Goal: Obtain resource: Obtain resource

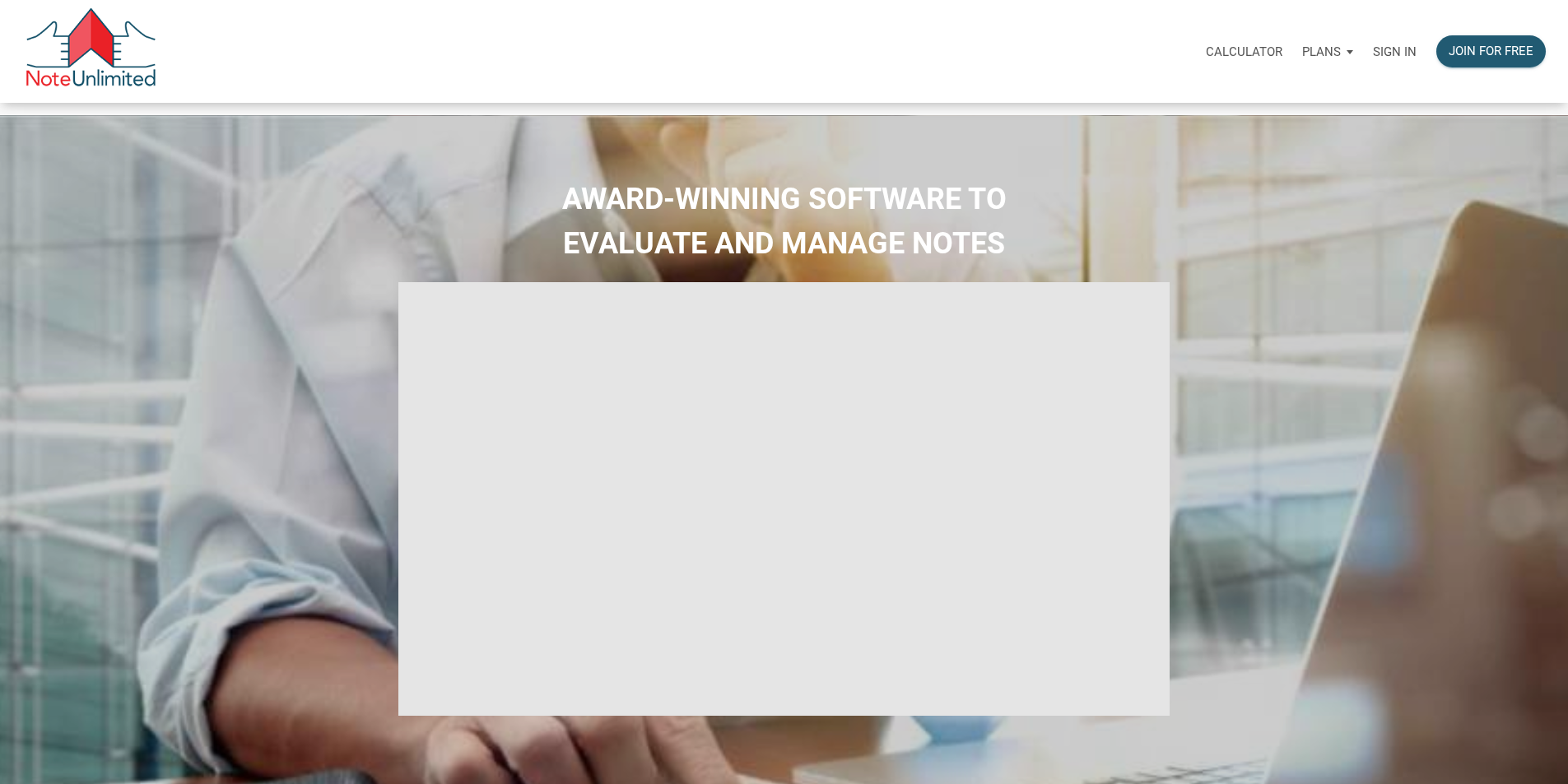
click at [1372, 50] on p "Sign in" at bounding box center [1394, 52] width 44 height 15
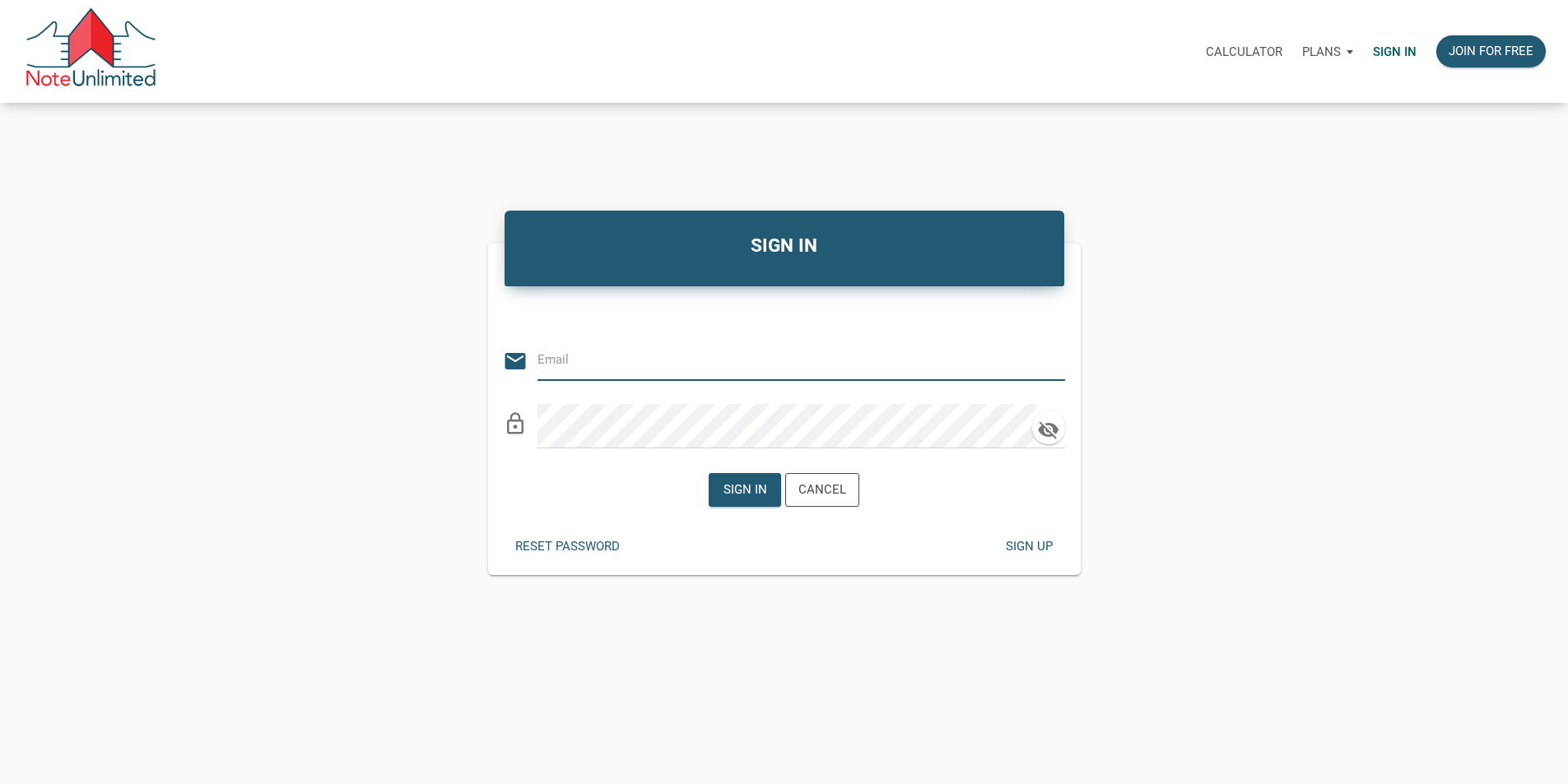
click at [615, 368] on input "email" at bounding box center [789, 359] width 503 height 37
type input "slh852@gmail.com"
click at [746, 500] on div "Sign in" at bounding box center [745, 490] width 44 height 19
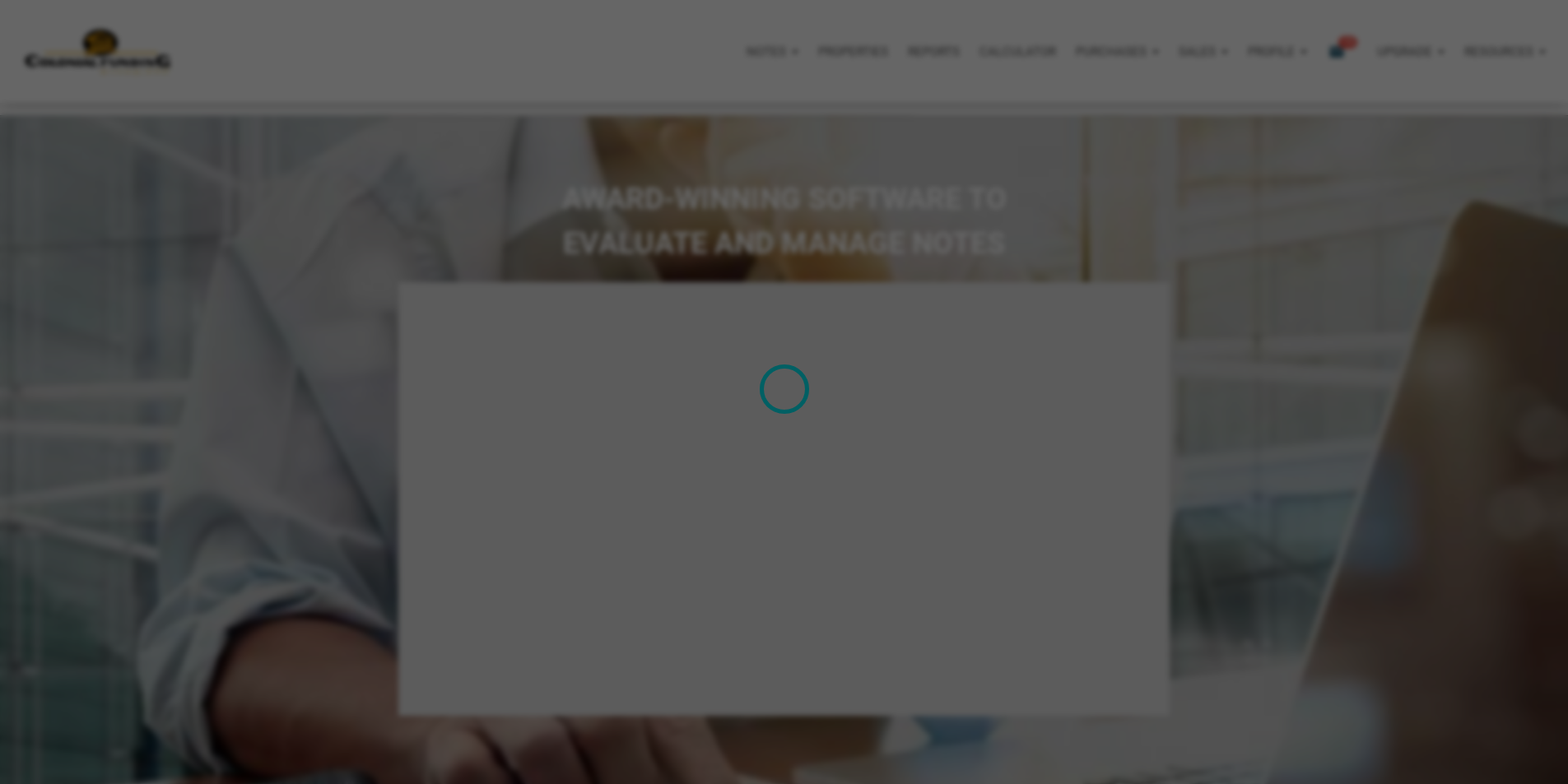
type input "Introduction to new features"
select select
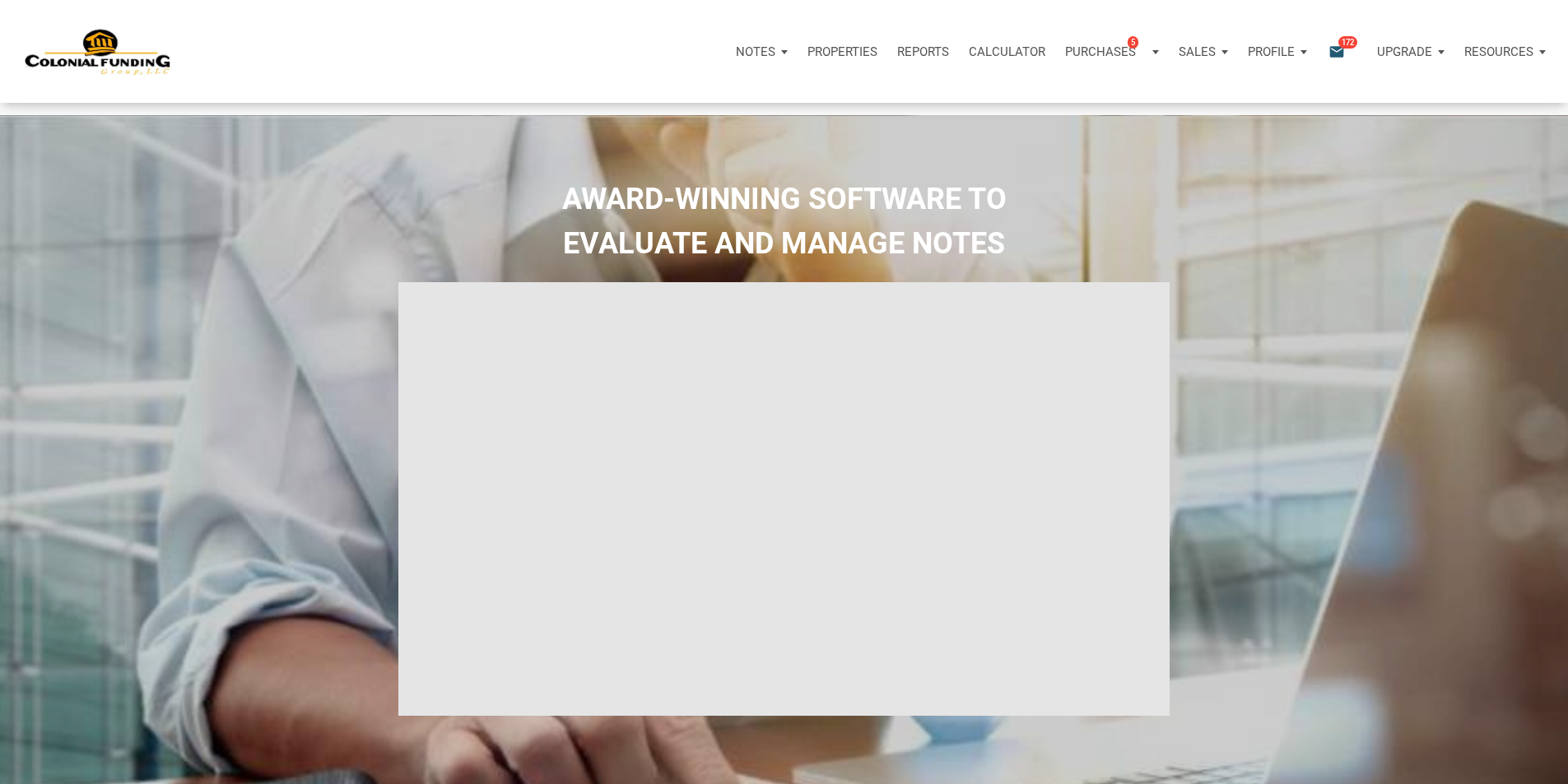
click at [1327, 53] on icon "email" at bounding box center [1337, 51] width 20 height 19
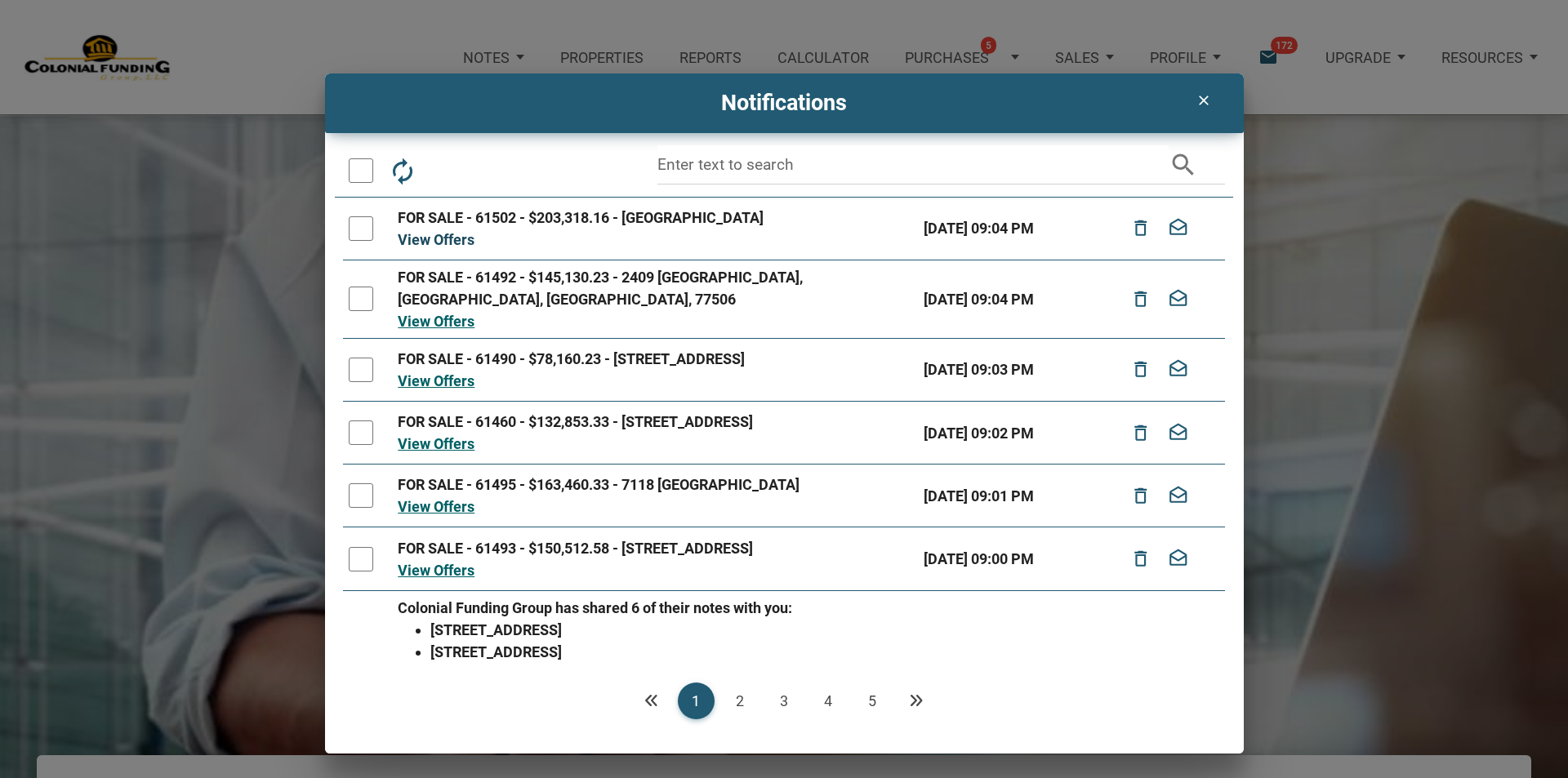
click at [438, 235] on link "View Offers" at bounding box center [437, 239] width 77 height 17
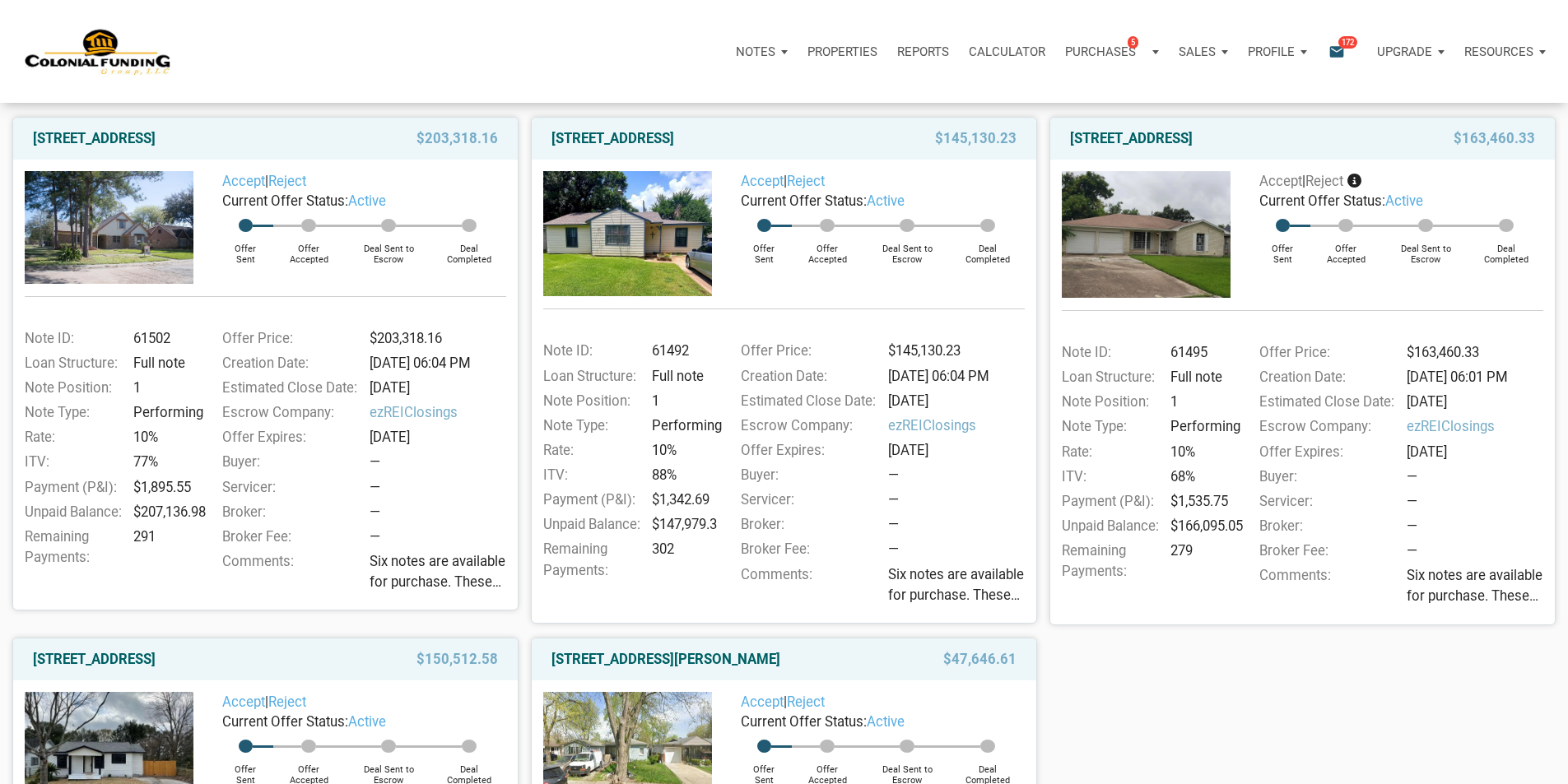
scroll to position [247, 0]
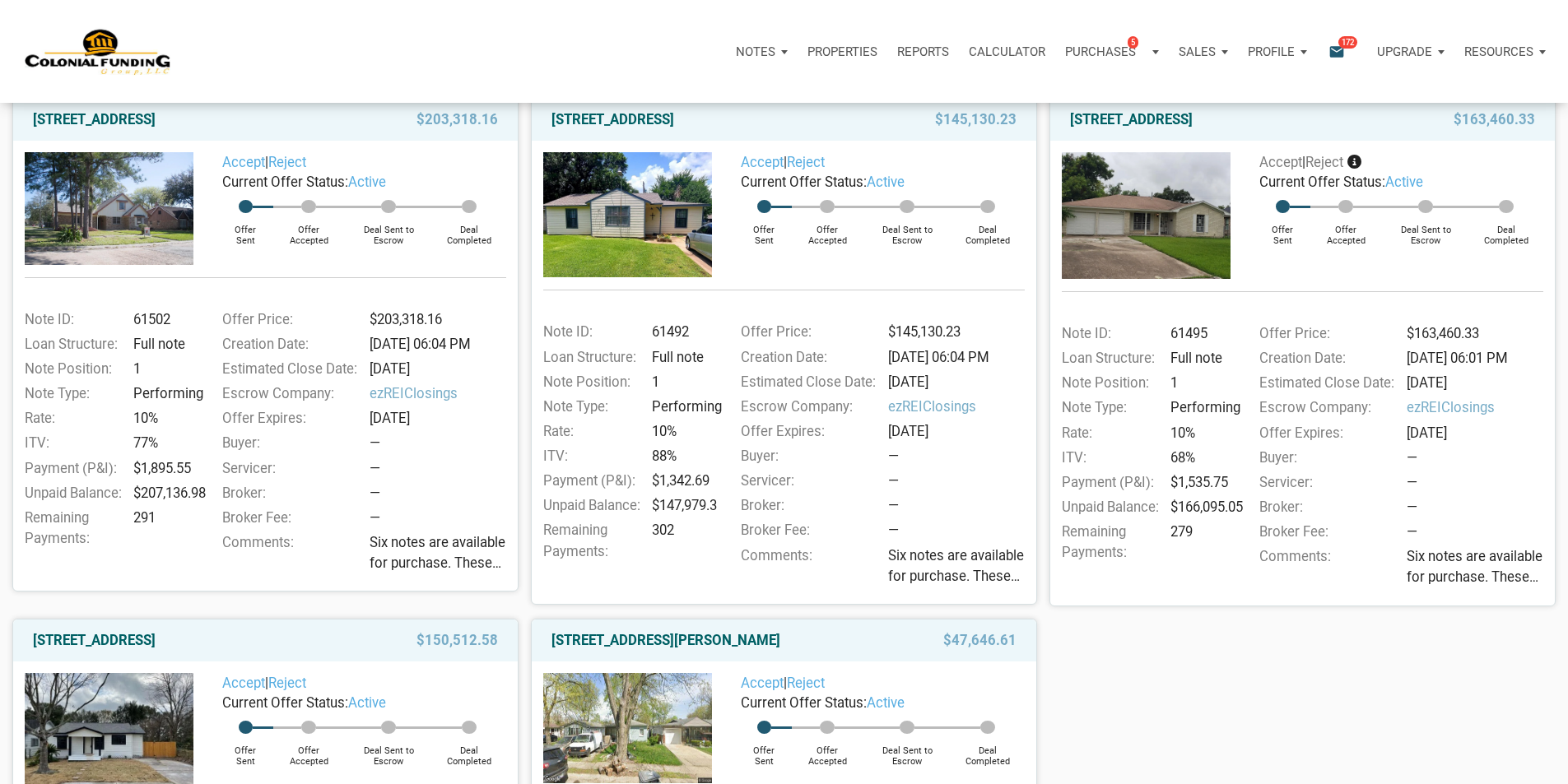
click at [89, 223] on img at bounding box center [109, 208] width 169 height 112
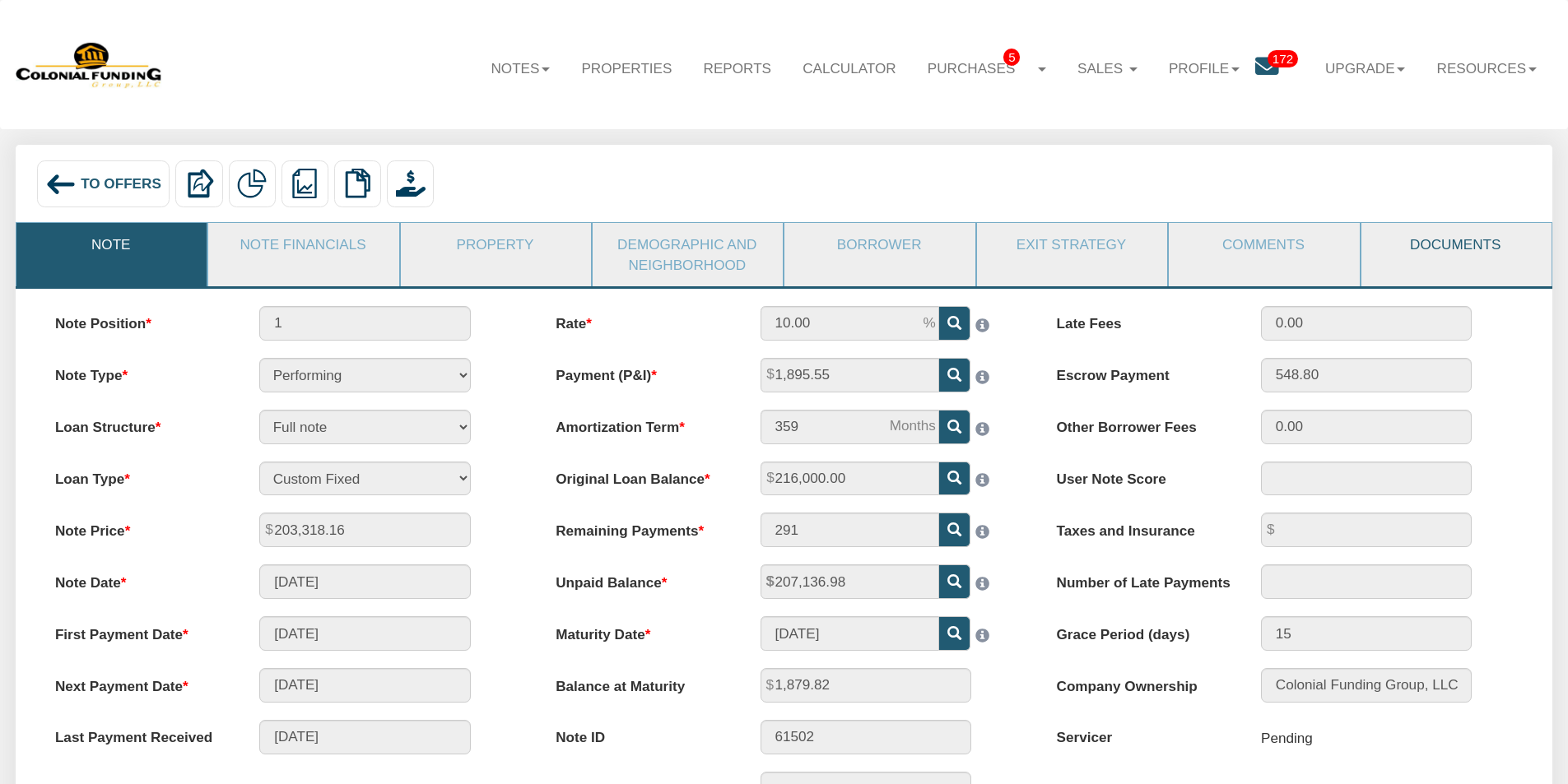
click at [1463, 240] on link "Documents" at bounding box center [1455, 244] width 189 height 43
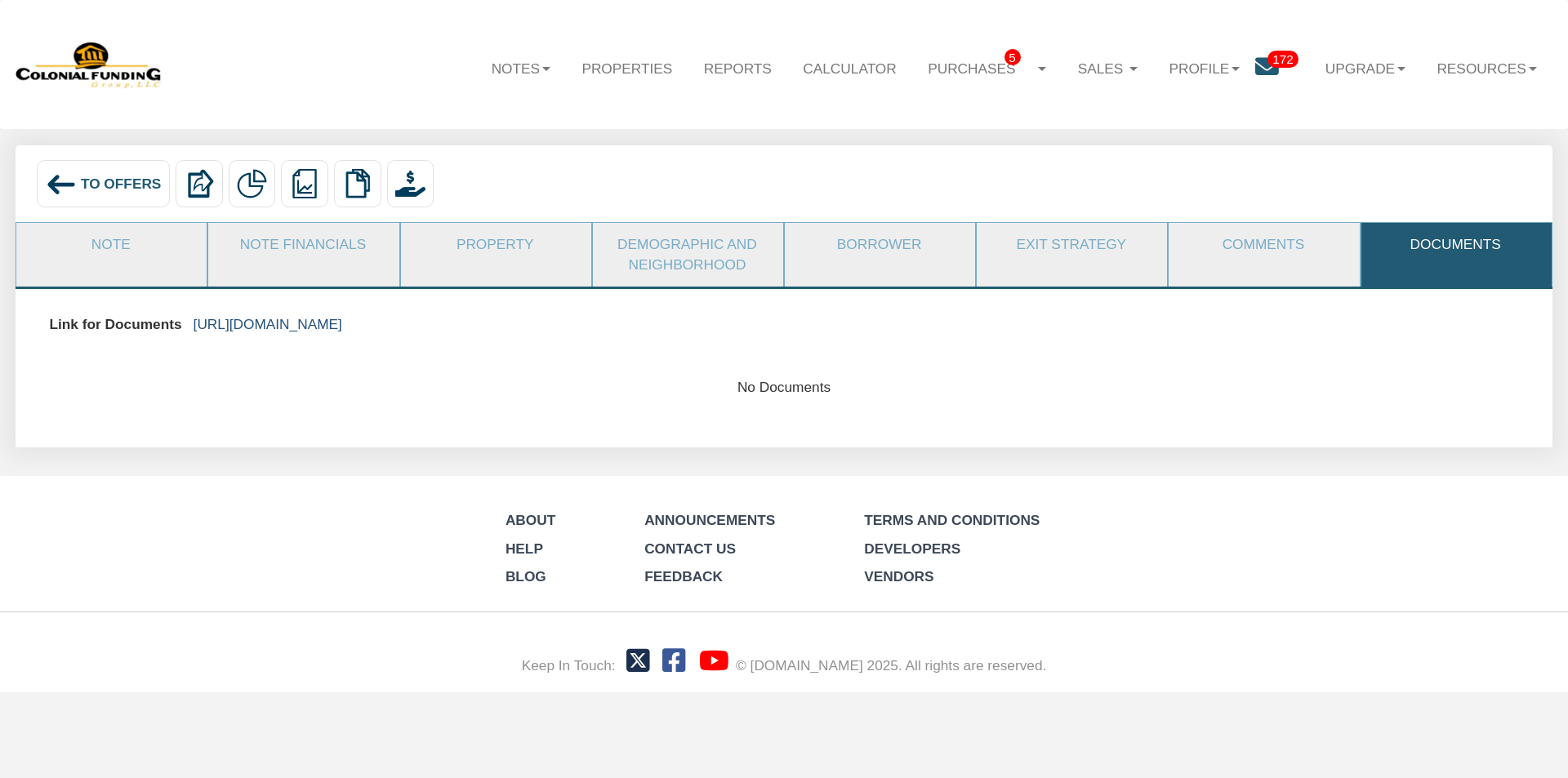
click at [343, 316] on link "[URL][DOMAIN_NAME]" at bounding box center [268, 324] width 148 height 17
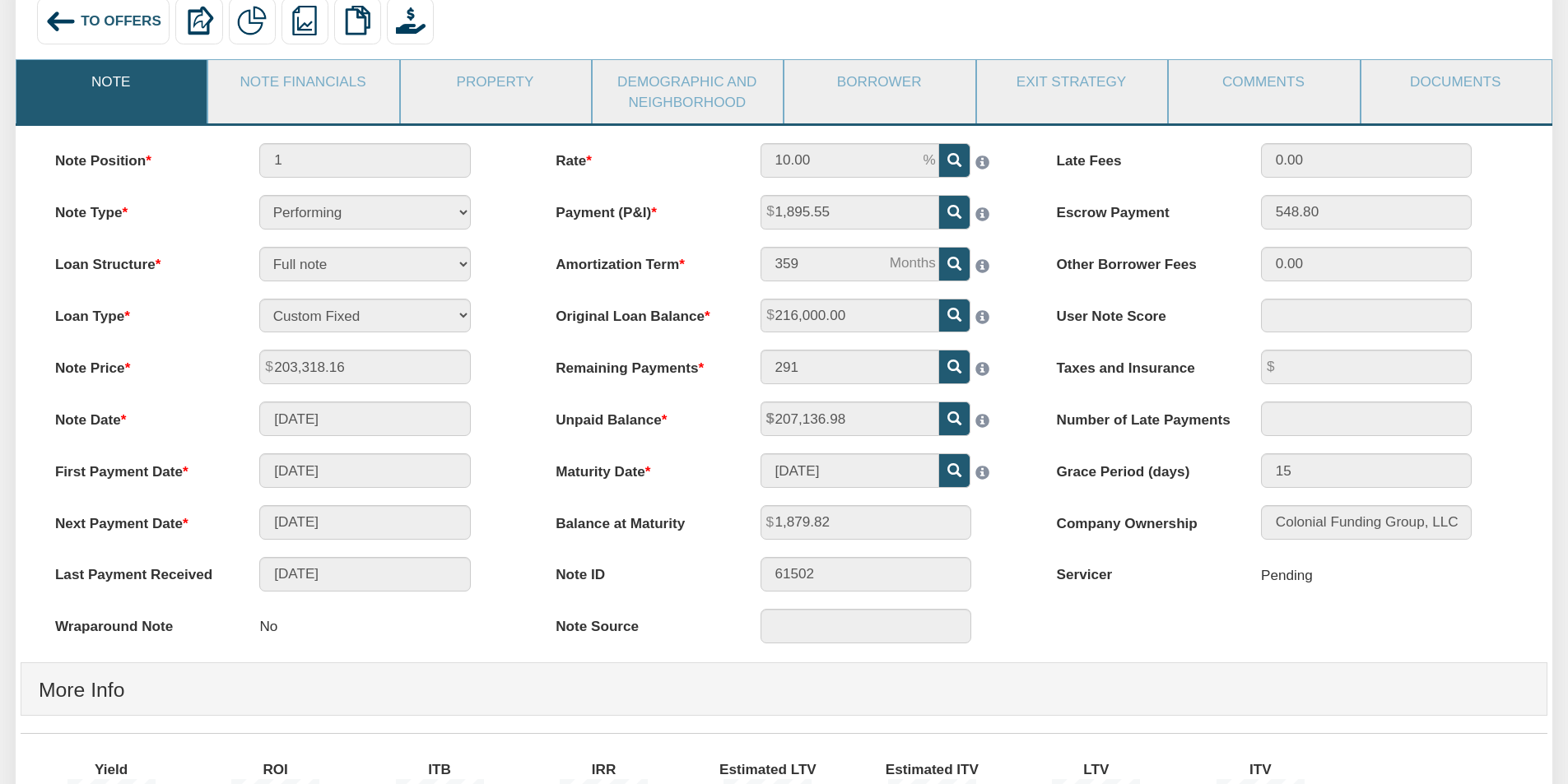
scroll to position [165, 0]
click at [1426, 73] on link "Documents" at bounding box center [1455, 80] width 189 height 43
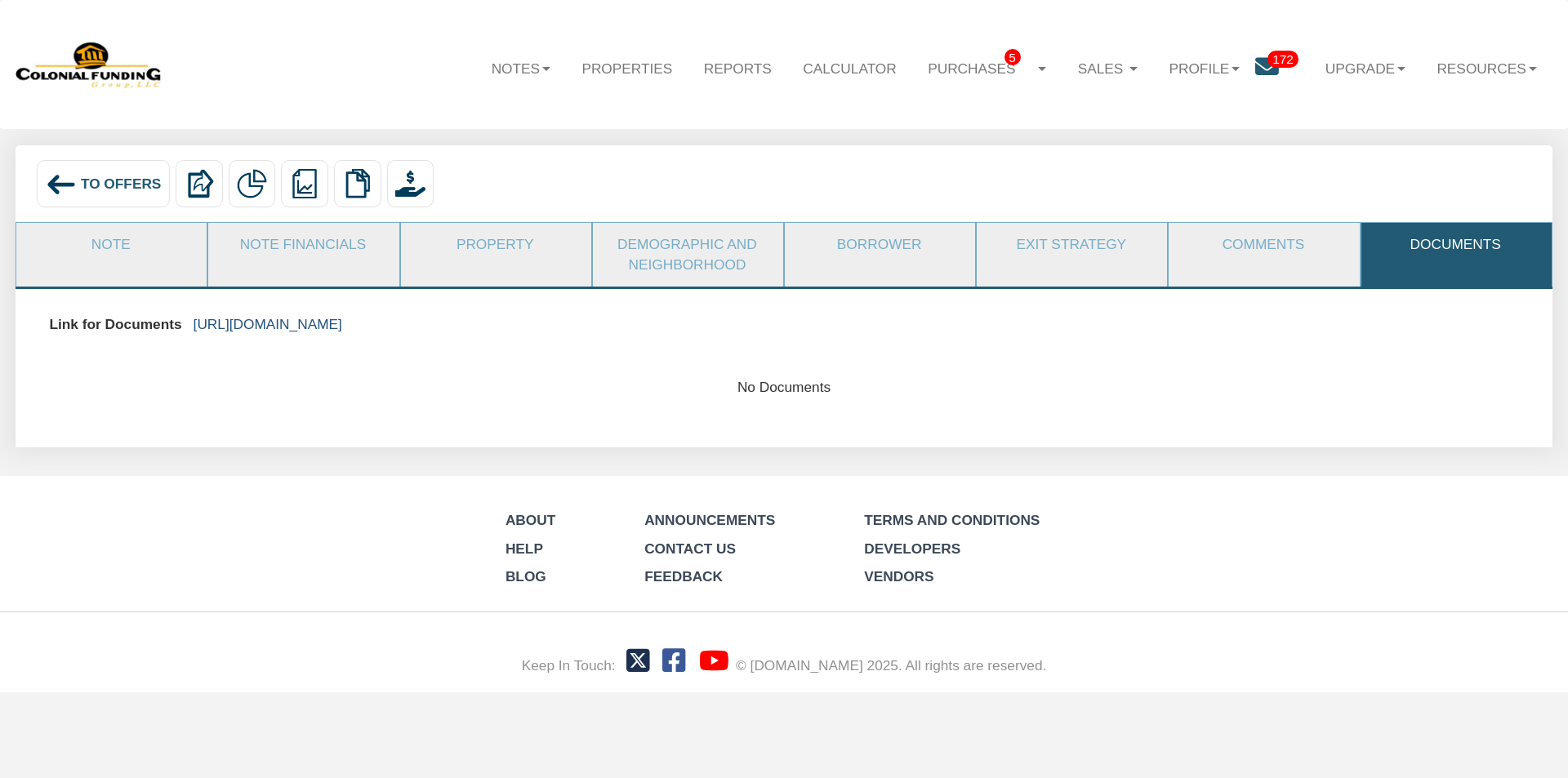
click at [343, 323] on link "[URL][DOMAIN_NAME]" at bounding box center [268, 324] width 148 height 17
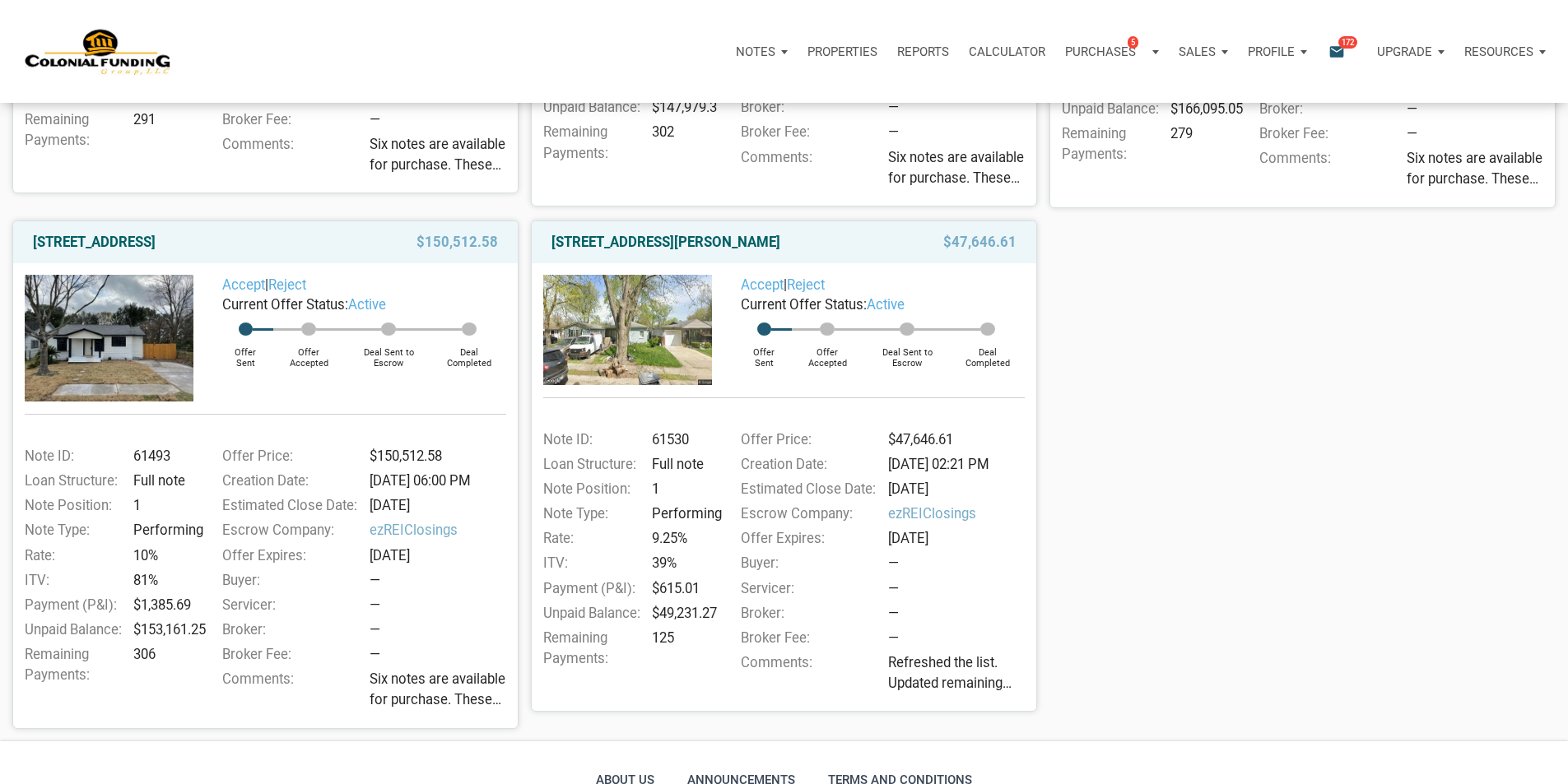
scroll to position [658, 0]
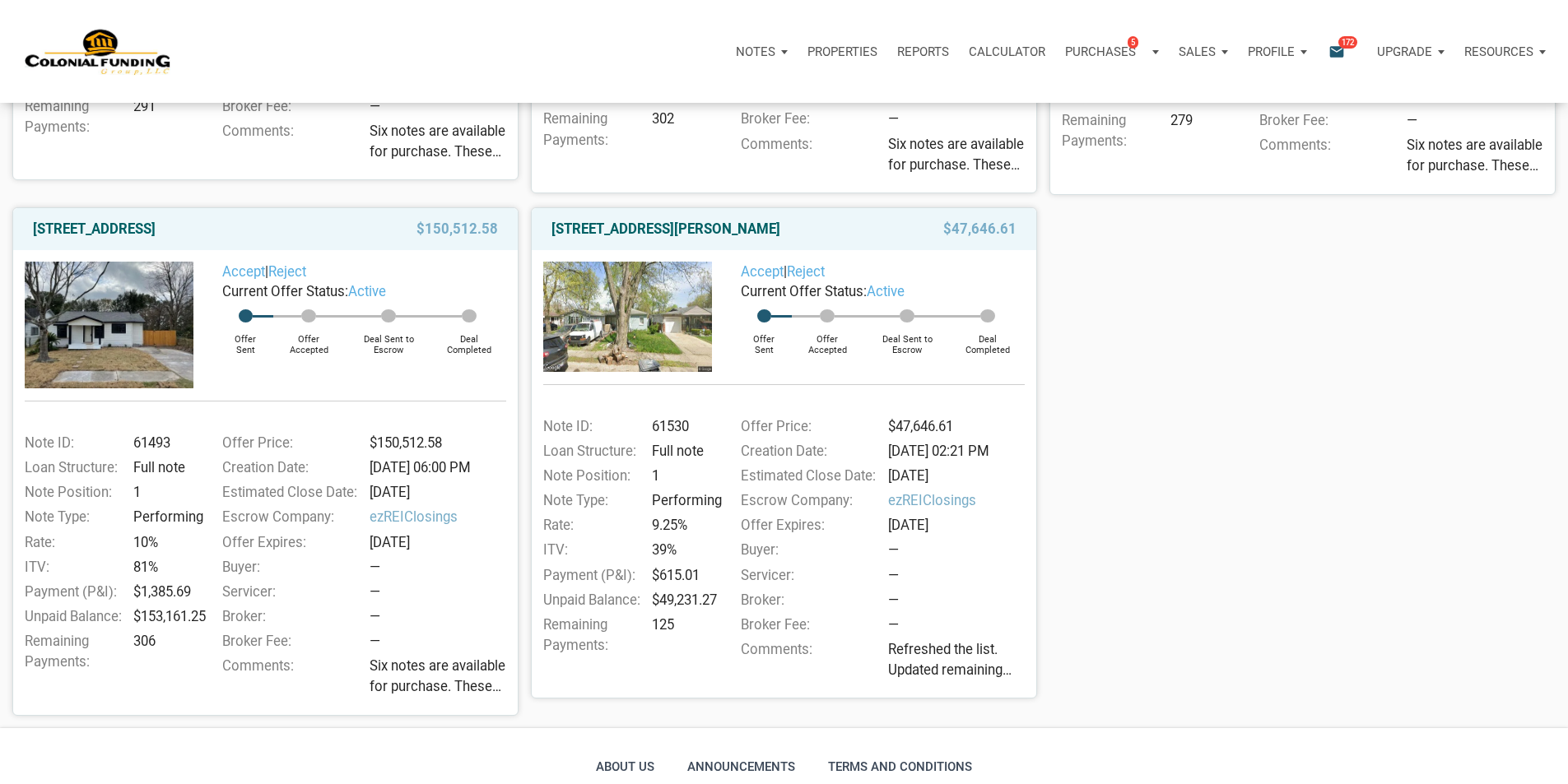
click at [626, 352] on img at bounding box center [627, 316] width 169 height 110
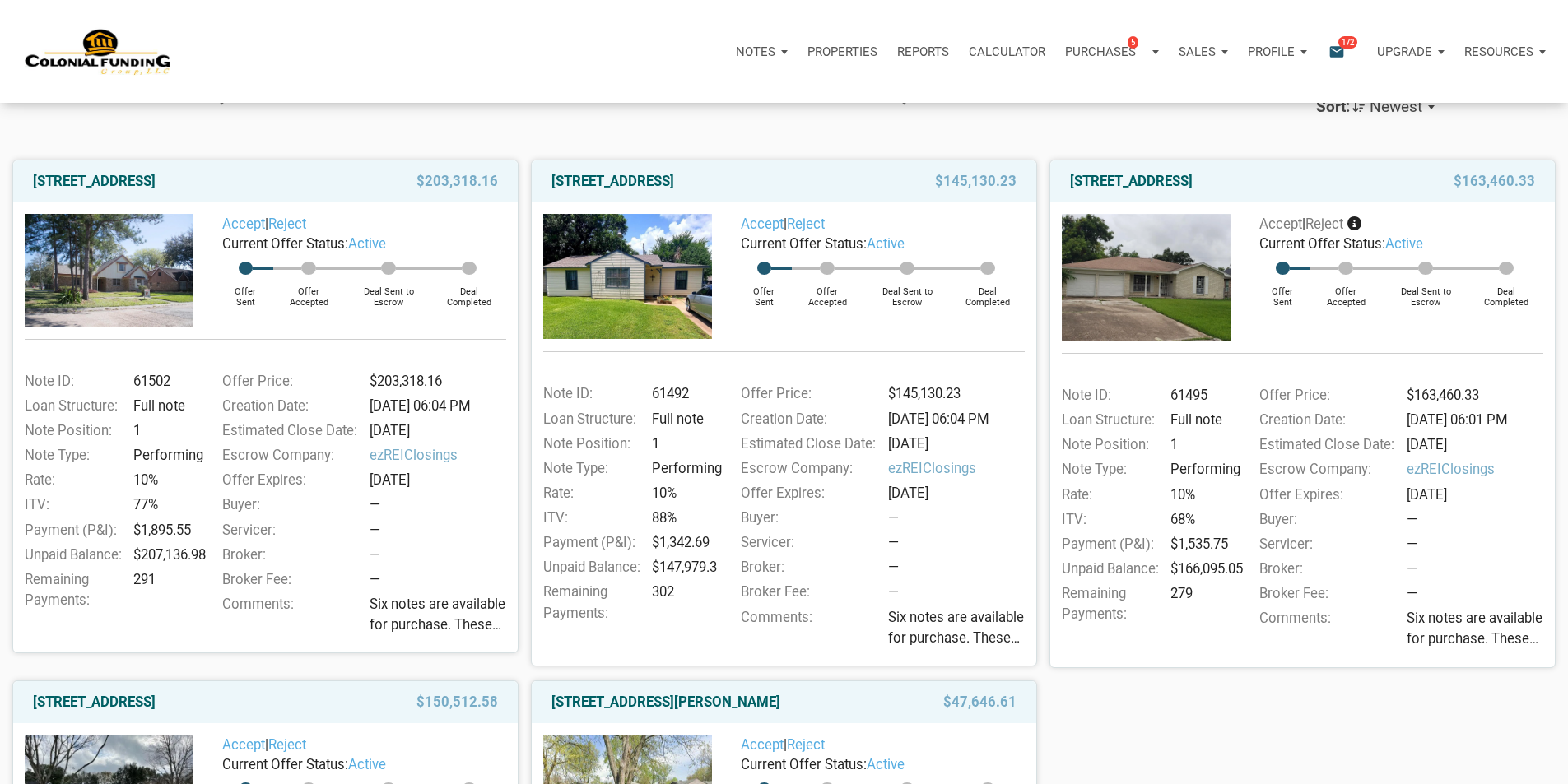
scroll to position [0, 0]
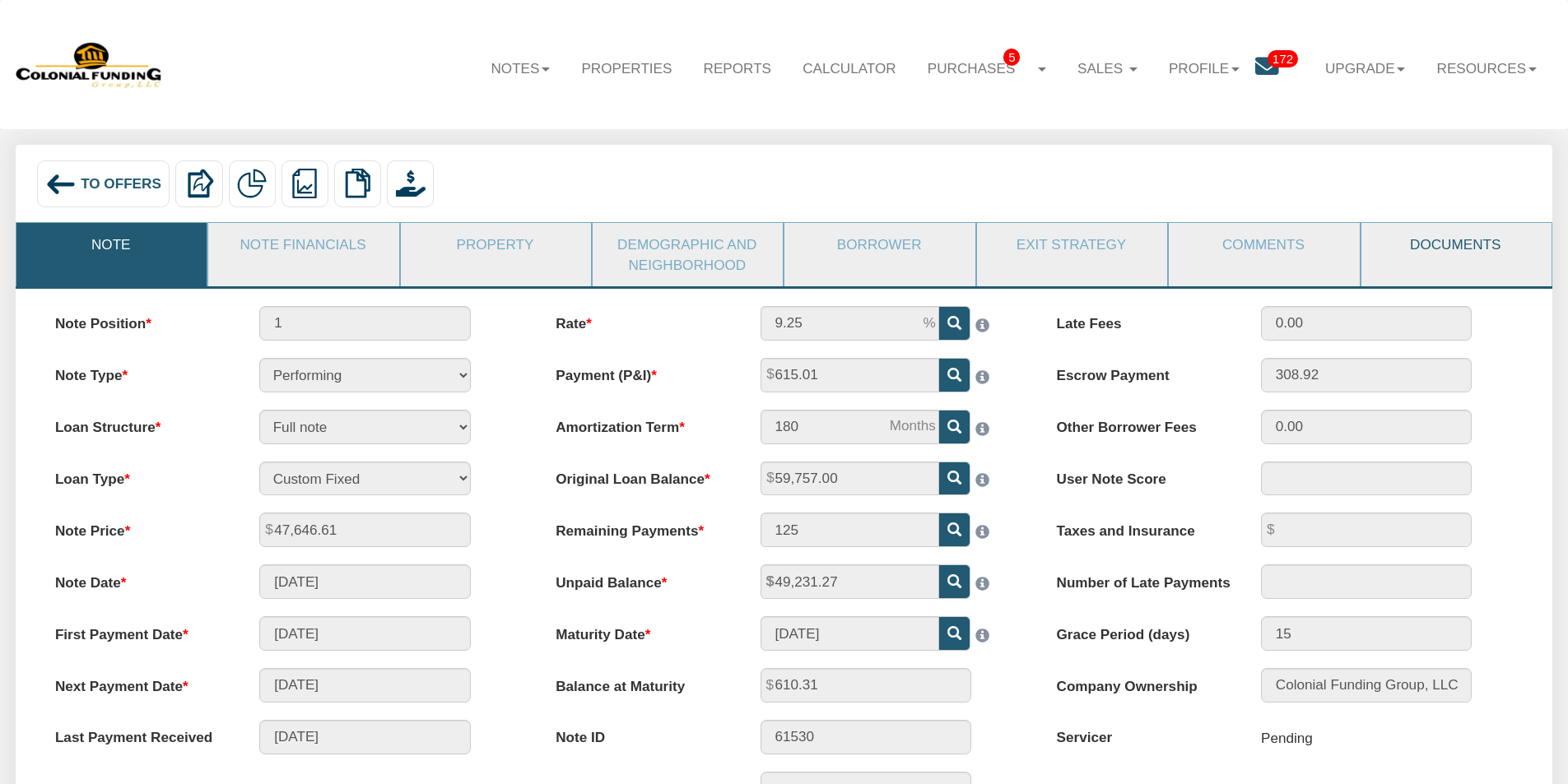
click at [1418, 240] on link "Documents" at bounding box center [1455, 244] width 189 height 43
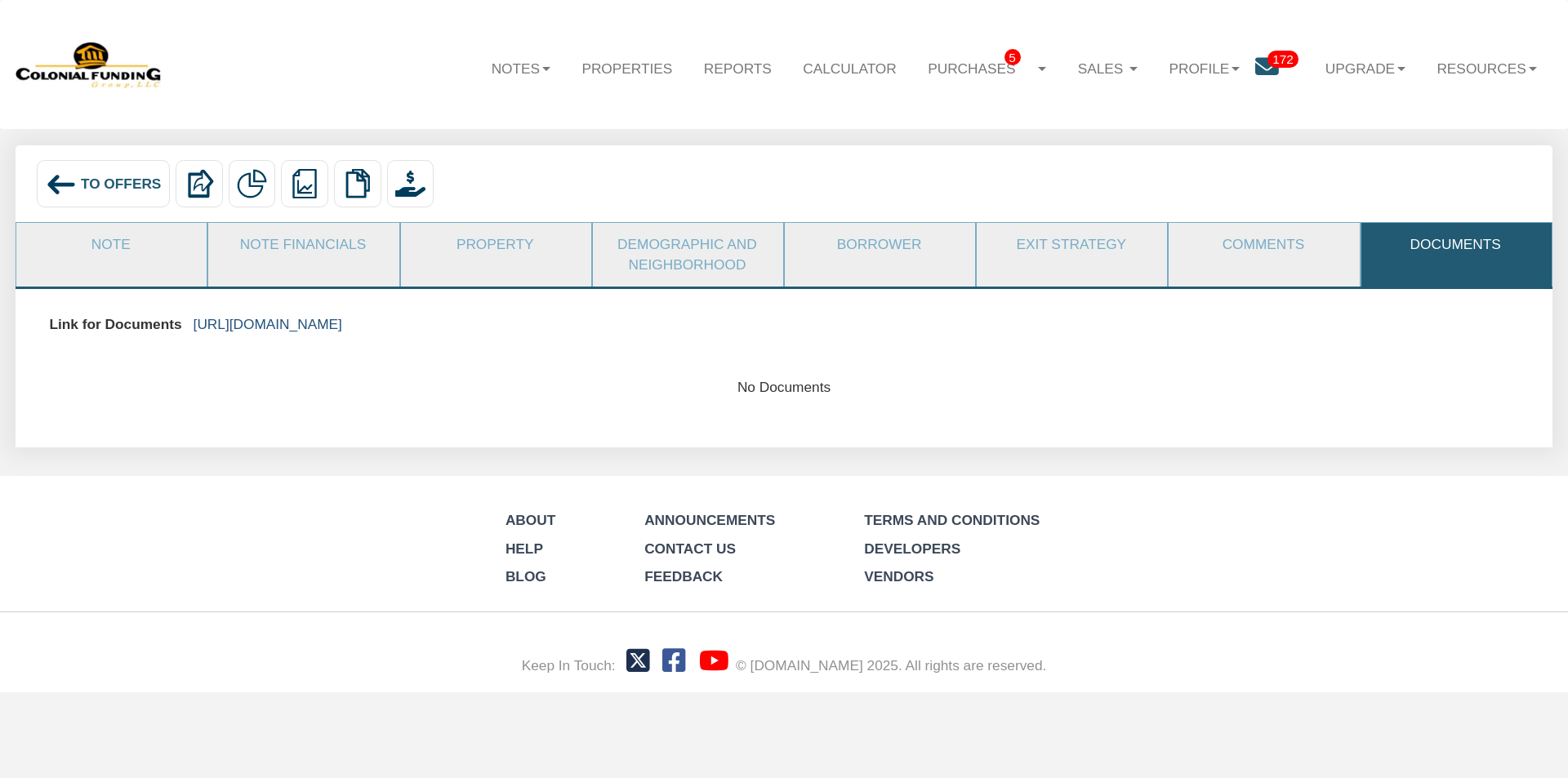
click at [343, 320] on link "https://colonialfundinggroup.sharepoint.com/:f:/s/operationsteam/EnFmrck22z5OlA…" at bounding box center [268, 324] width 148 height 17
